Goal: Information Seeking & Learning: Find specific fact

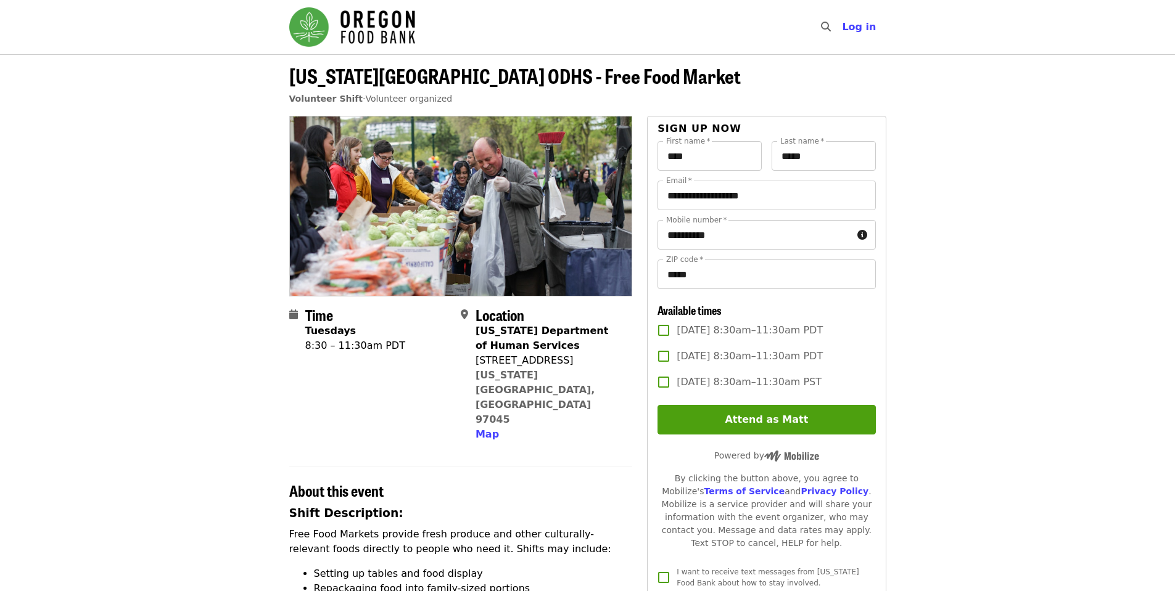
drag, startPoint x: 476, startPoint y: 358, endPoint x: 569, endPoint y: 363, distance: 93.2
click at [569, 363] on div "[STREET_ADDRESS]" at bounding box center [548, 360] width 147 height 15
copy div "[STREET_ADDRESS]"
